Goal: Information Seeking & Learning: Learn about a topic

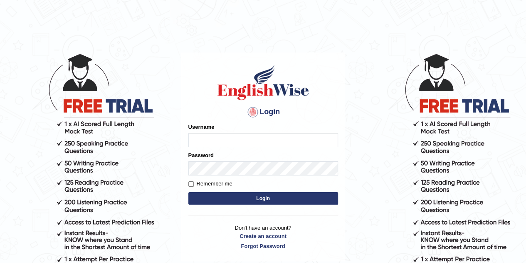
type input "eduardo_pte"
click at [260, 198] on button "Login" at bounding box center [263, 198] width 150 height 12
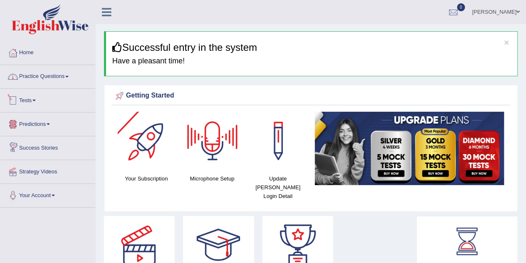
click at [64, 81] on link "Practice Questions" at bounding box center [47, 75] width 95 height 21
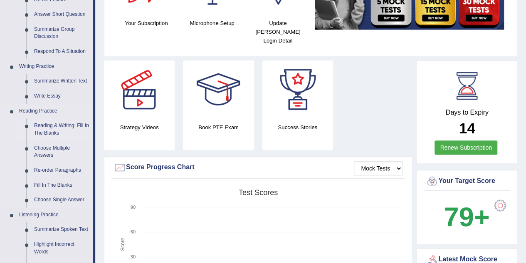
scroll to position [166, 0]
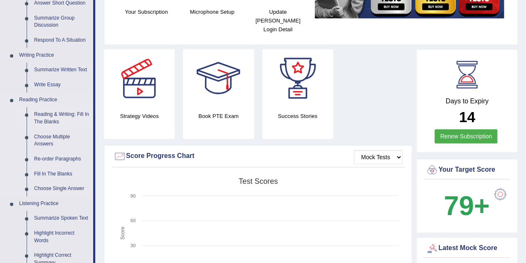
click at [62, 114] on link "Reading & Writing: Fill In The Blanks" at bounding box center [61, 118] width 63 height 22
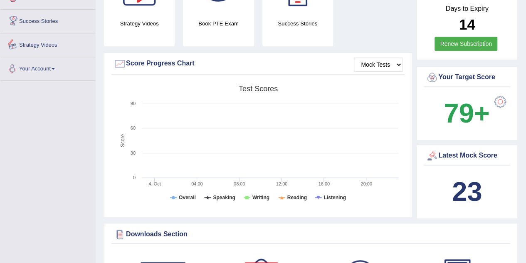
scroll to position [309, 0]
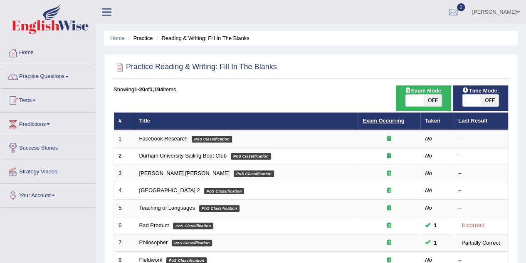
click at [365, 120] on link "Exam Occurring" at bounding box center [384, 120] width 42 height 6
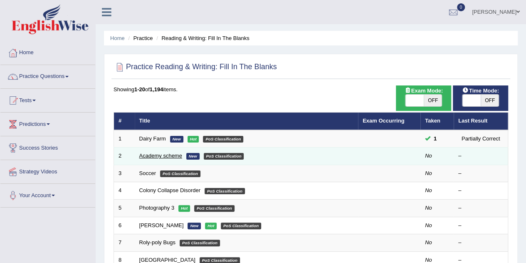
click at [181, 152] on link "Academy scheme" at bounding box center [160, 155] width 43 height 6
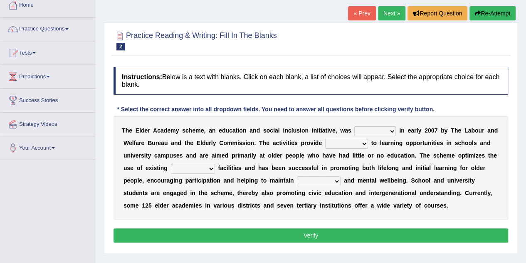
scroll to position [83, 0]
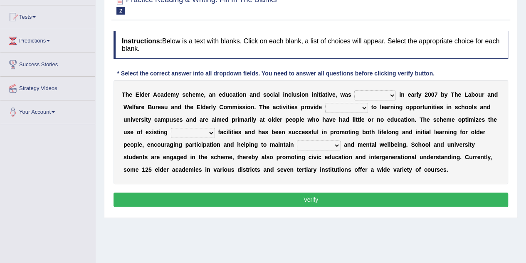
click at [387, 94] on select "proposed used launched passed" at bounding box center [376, 95] width 42 height 10
select select "launched"
click at [355, 90] on select "proposed used launched passed" at bounding box center [376, 95] width 42 height 10
click at [356, 106] on select "rules access success permission" at bounding box center [346, 108] width 43 height 10
select select "access"
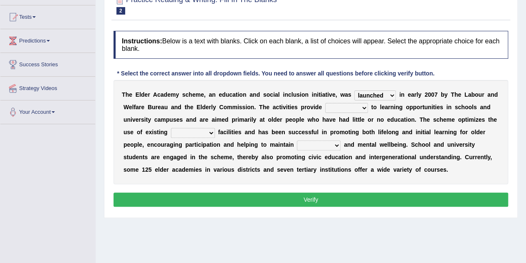
click at [325, 103] on select "rules access success permission" at bounding box center [346, 108] width 43 height 10
click at [207, 134] on select "advanced savory educational education" at bounding box center [193, 133] width 44 height 10
click at [194, 128] on select "advanced savory educational education" at bounding box center [193, 133] width 44 height 10
click at [198, 130] on select "advanced savory educational education" at bounding box center [193, 133] width 44 height 10
select select "educational"
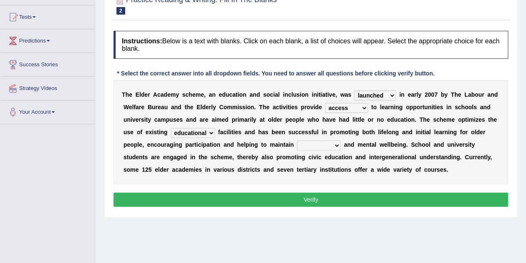
click at [171, 128] on select "advanced savory educational education" at bounding box center [193, 133] width 44 height 10
click at [315, 144] on select "physical loyal protentious legal" at bounding box center [319, 145] width 44 height 10
select select "physical"
click at [297, 140] on select "physical loyal protentious legal" at bounding box center [319, 145] width 44 height 10
click at [324, 196] on button "Verify" at bounding box center [311, 199] width 395 height 14
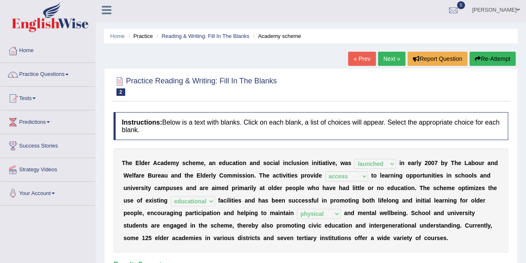
scroll to position [0, 0]
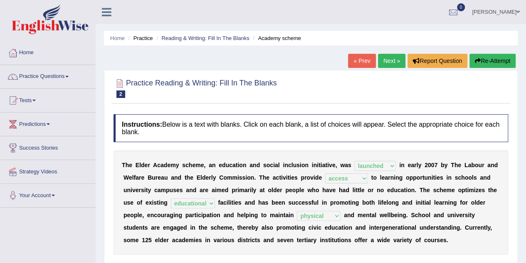
click at [397, 55] on link "Next »" at bounding box center [391, 61] width 27 height 14
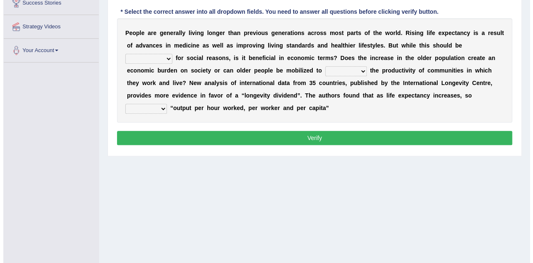
scroll to position [103, 0]
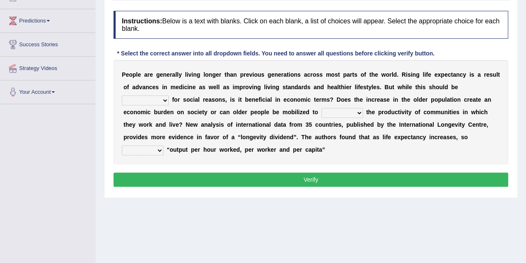
click at [154, 100] on select "coordinating celebrating celebrated celebrates" at bounding box center [145, 100] width 47 height 10
select select "celebrated"
click at [122, 95] on select "coordinating celebrating celebrated celebrates" at bounding box center [145, 100] width 47 height 10
click at [325, 114] on select "enhanced enhance enhancing encounter" at bounding box center [343, 113] width 42 height 10
select select "enhancing"
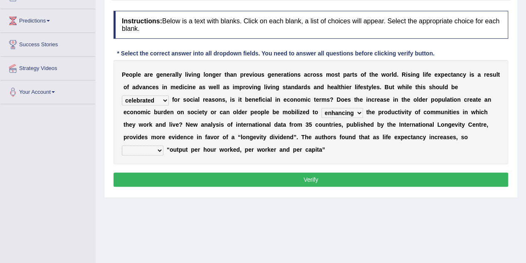
click at [322, 108] on select "enhanced enhance enhancing encounter" at bounding box center [343, 113] width 42 height 10
click at [158, 146] on select "did does doing do" at bounding box center [143, 150] width 42 height 10
select select "did"
click at [122, 145] on select "did does doing do" at bounding box center [143, 150] width 42 height 10
click at [179, 179] on button "Verify" at bounding box center [311, 179] width 395 height 14
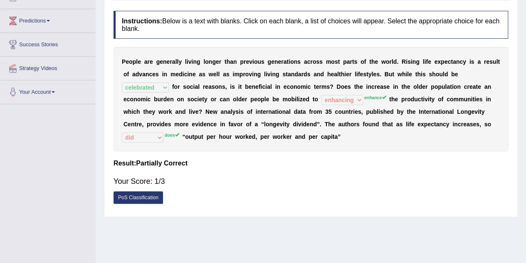
click at [151, 193] on link "PoS Classification" at bounding box center [139, 197] width 50 height 12
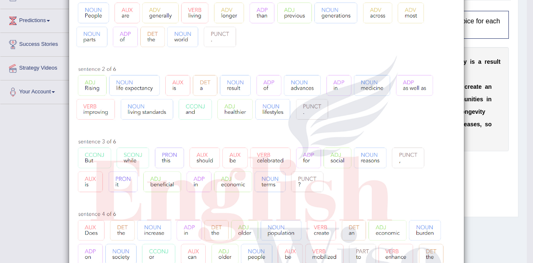
scroll to position [0, 0]
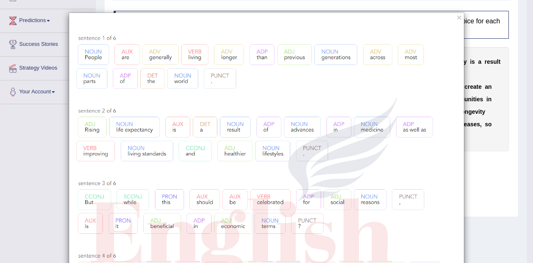
click at [477, 170] on div "×" at bounding box center [266, 266] width 533 height 508
click at [457, 16] on button "×" at bounding box center [458, 17] width 5 height 9
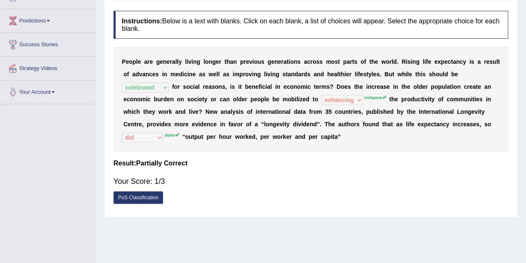
click at [143, 196] on link "PoS Classification" at bounding box center [139, 197] width 50 height 12
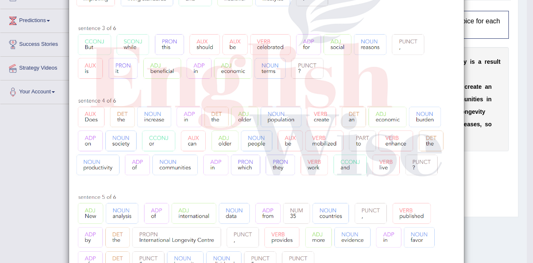
scroll to position [166, 0]
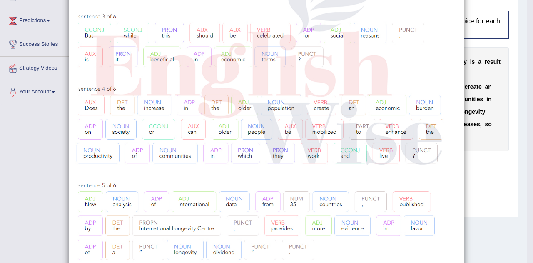
click at [472, 157] on div "×" at bounding box center [266, 100] width 533 height 508
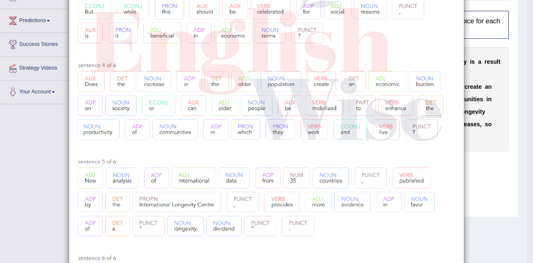
scroll to position [208, 0]
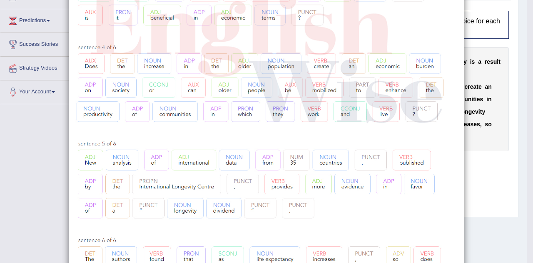
click at [491, 160] on div "×" at bounding box center [266, 58] width 533 height 508
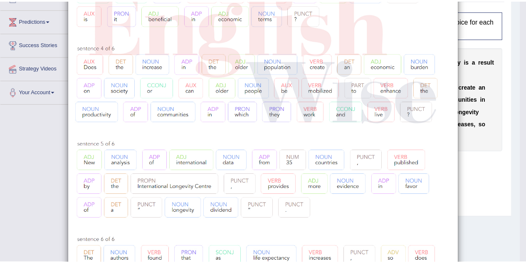
scroll to position [0, 0]
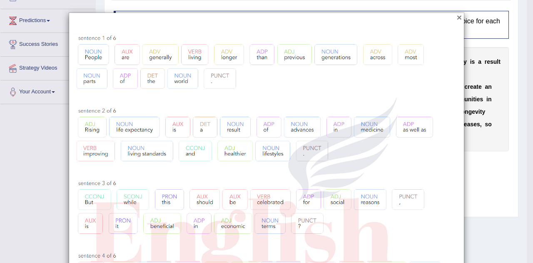
click at [456, 19] on button "×" at bounding box center [458, 17] width 5 height 9
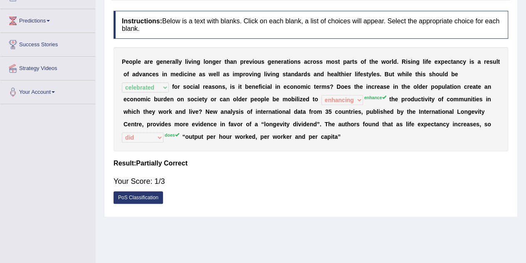
click at [503, 255] on div "Home Practice Reading & Writing: Fill In The Blanks longevity dividend « Prev N…" at bounding box center [311, 105] width 431 height 416
